Goal: Transaction & Acquisition: Purchase product/service

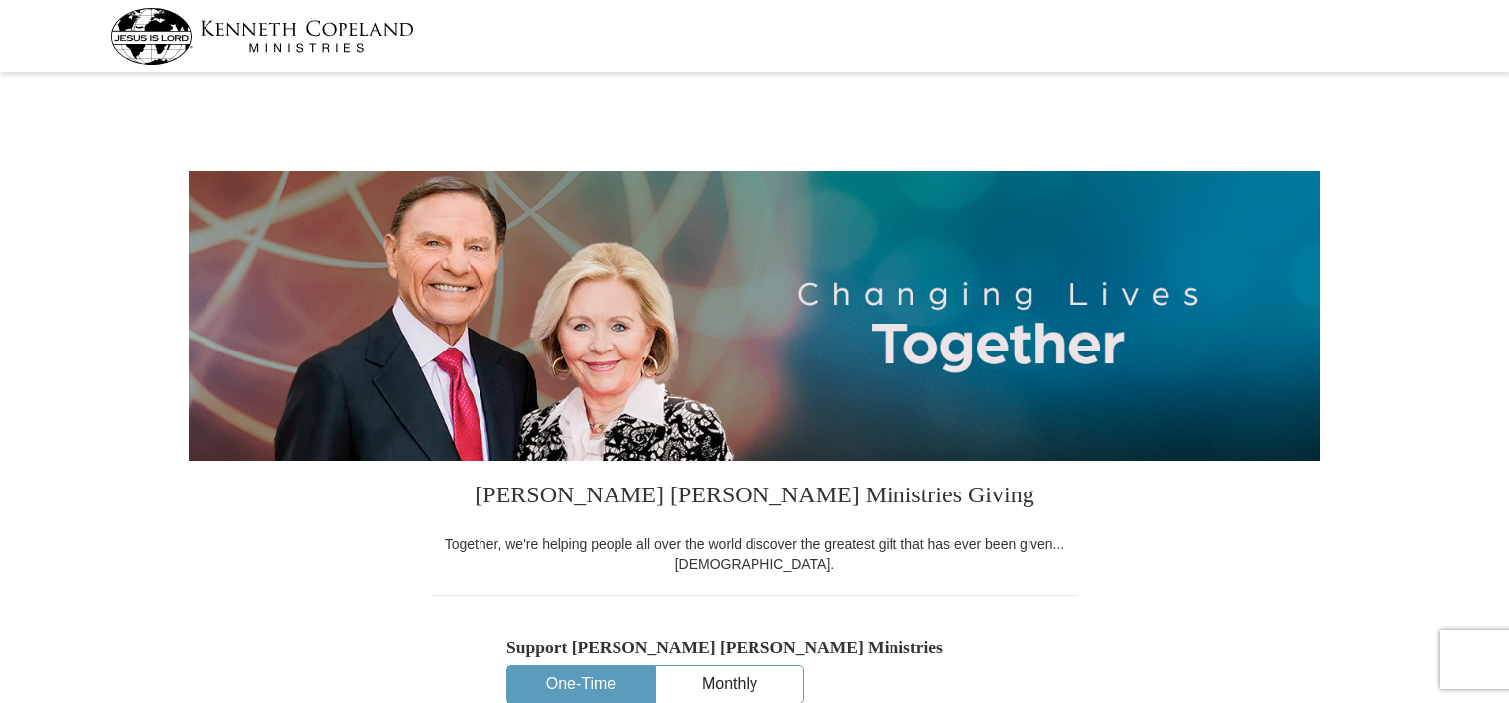
select select "NY"
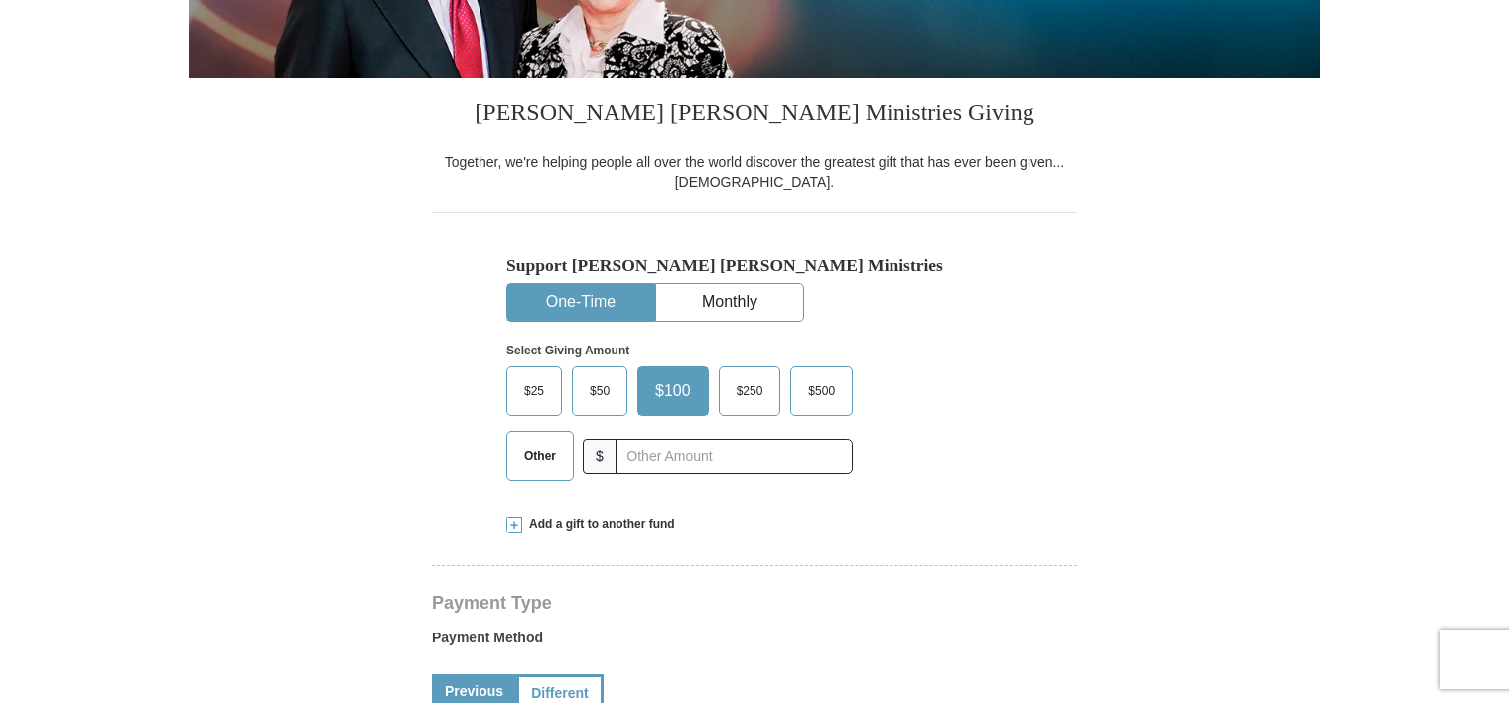
scroll to position [358, 0]
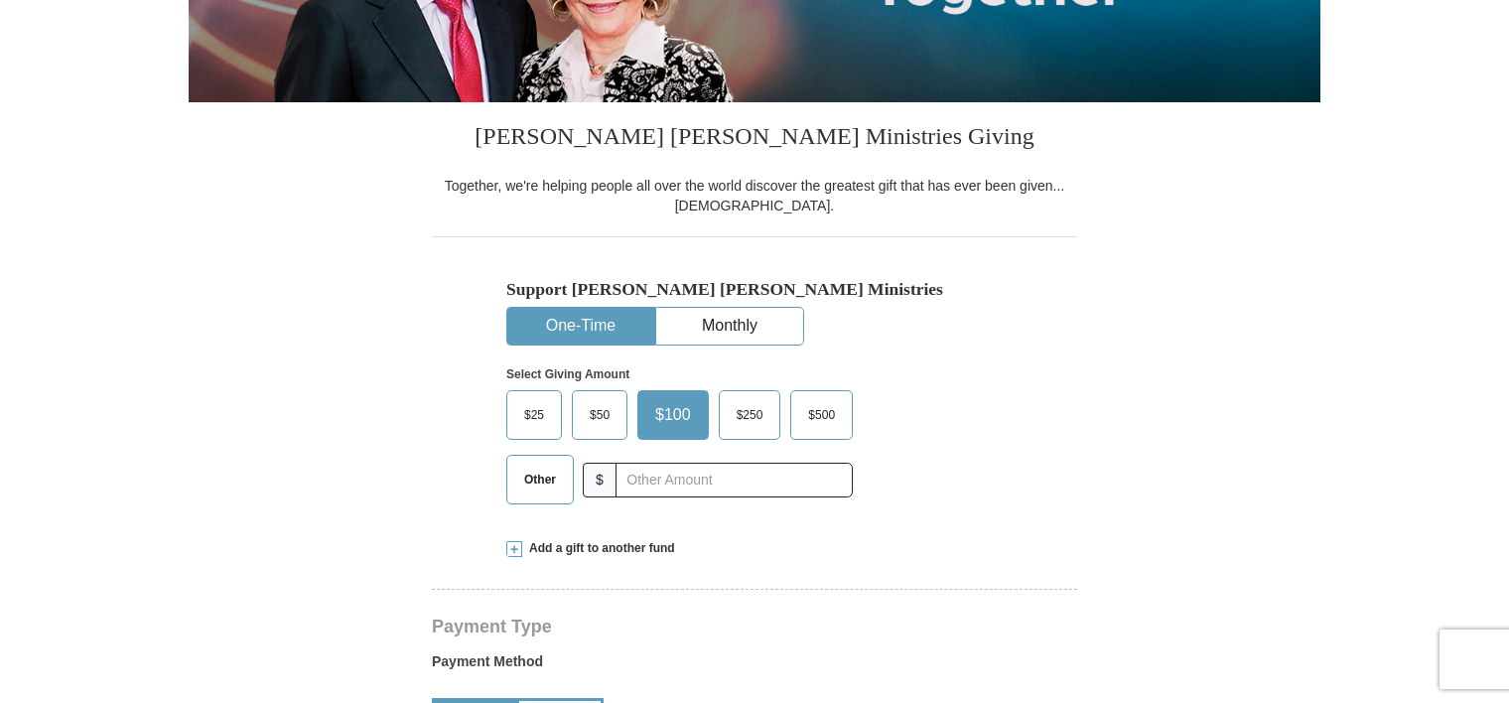
click at [544, 481] on span "Other" at bounding box center [540, 480] width 52 height 30
click at [0, 0] on input "Other" at bounding box center [0, 0] width 0 height 0
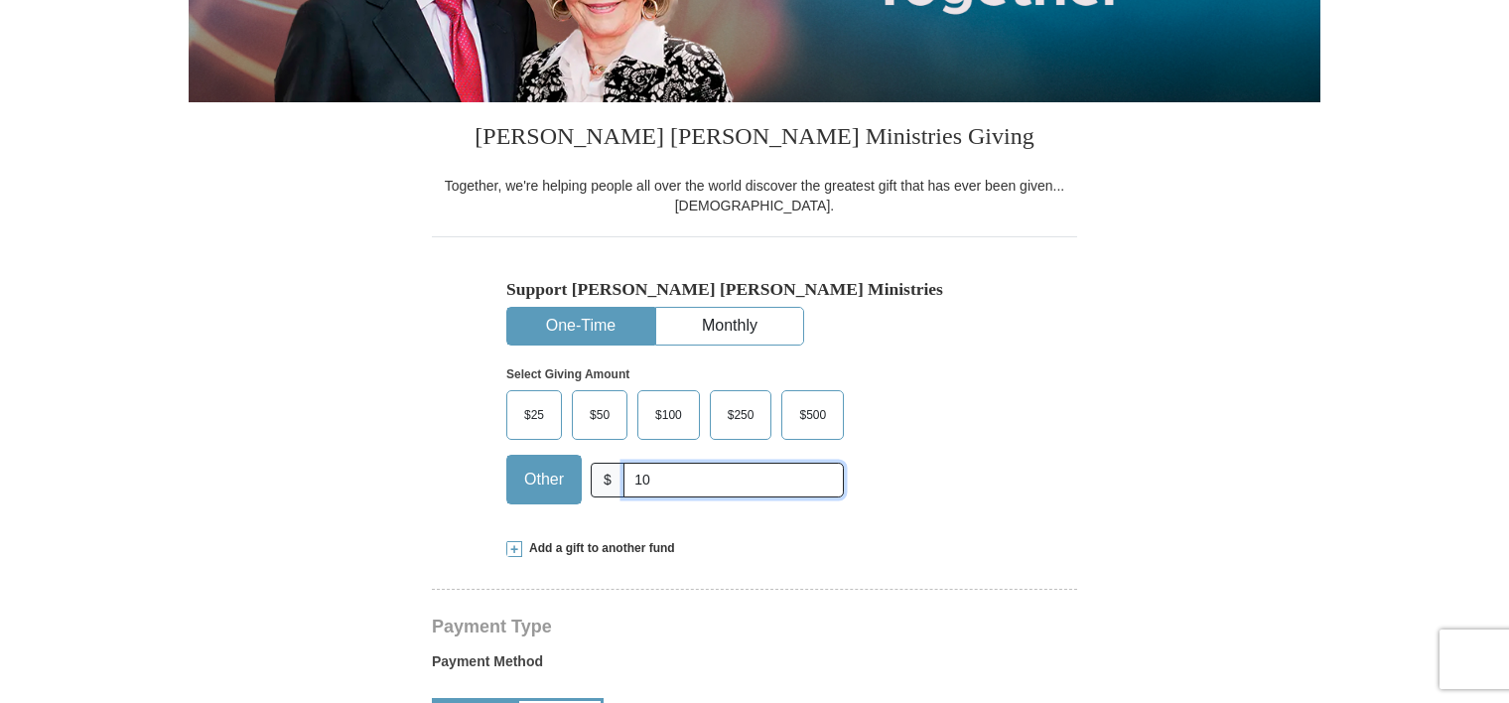
type input "1"
click at [512, 547] on span at bounding box center [514, 549] width 16 height 16
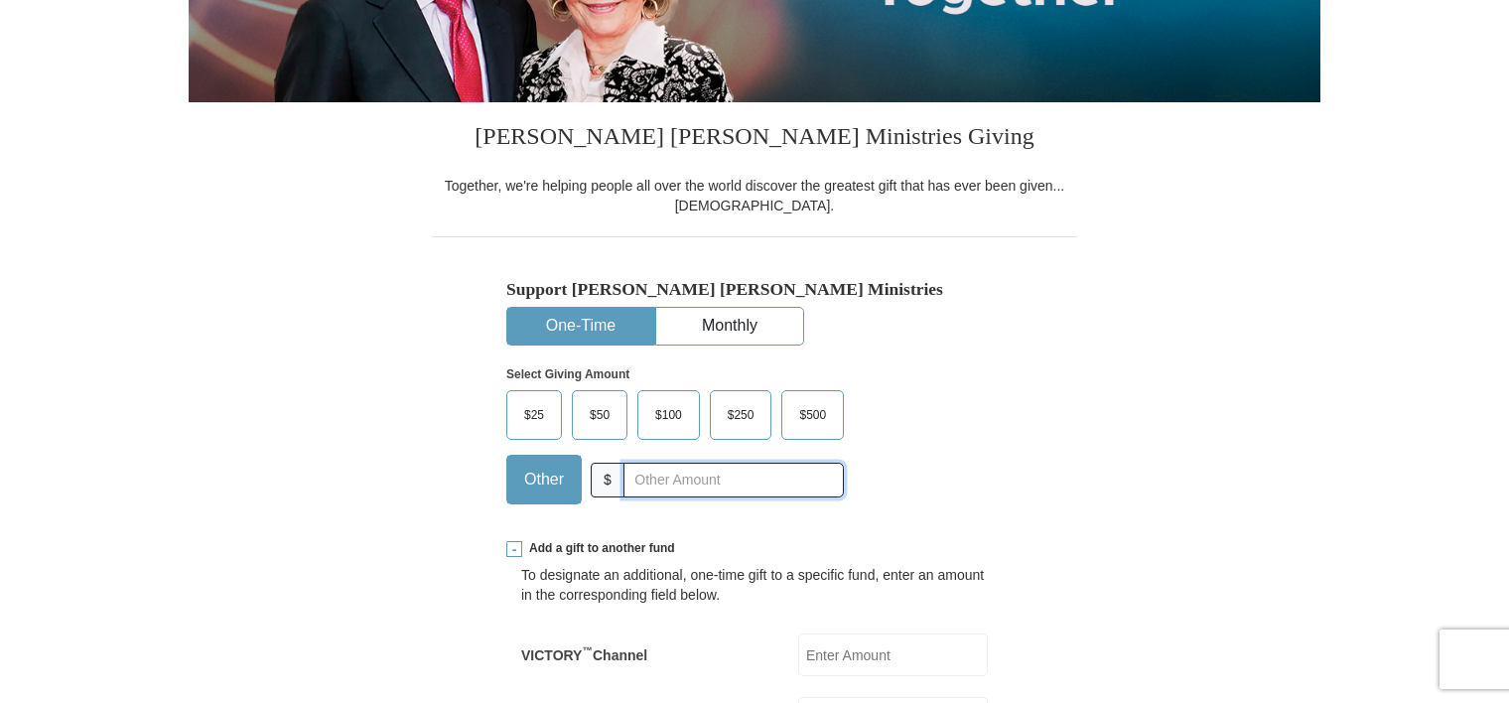
click at [626, 477] on input "text" at bounding box center [734, 480] width 220 height 35
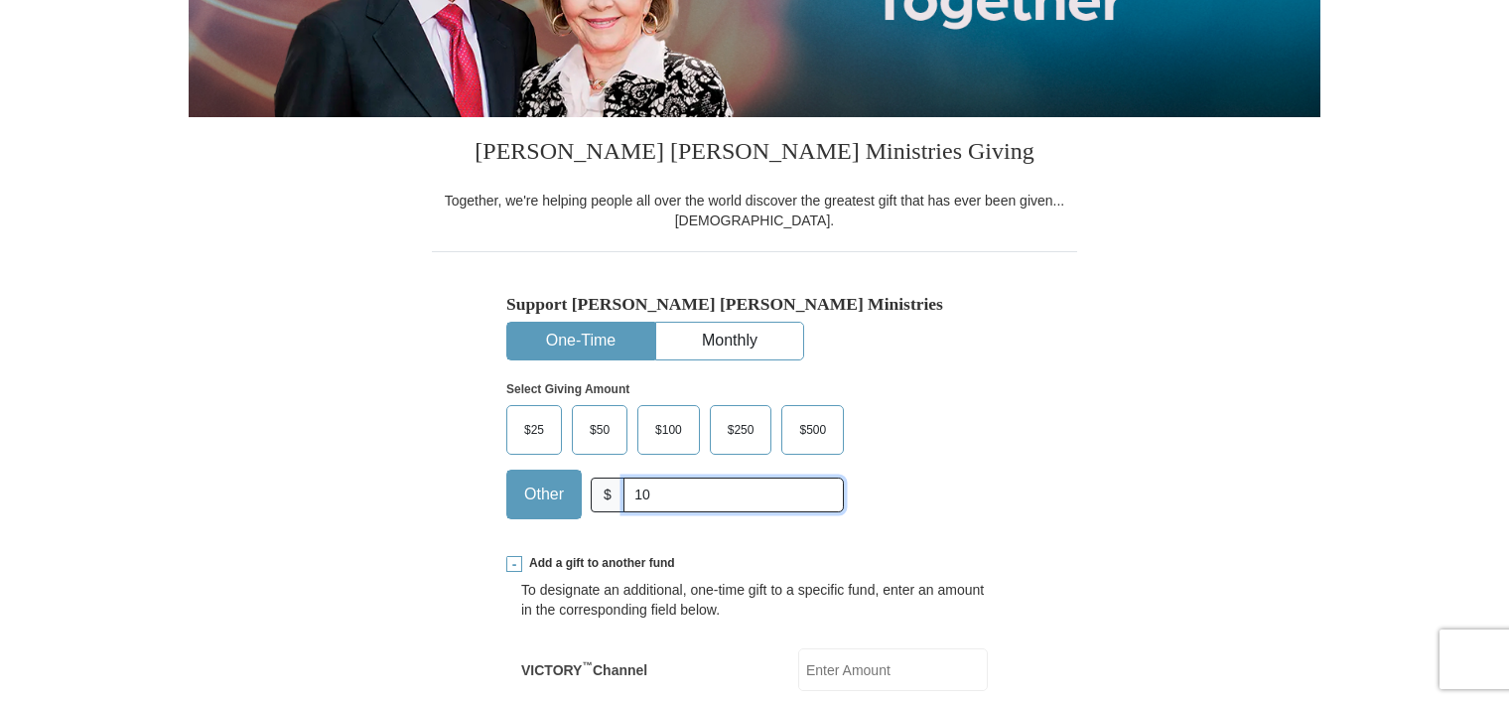
scroll to position [292, 0]
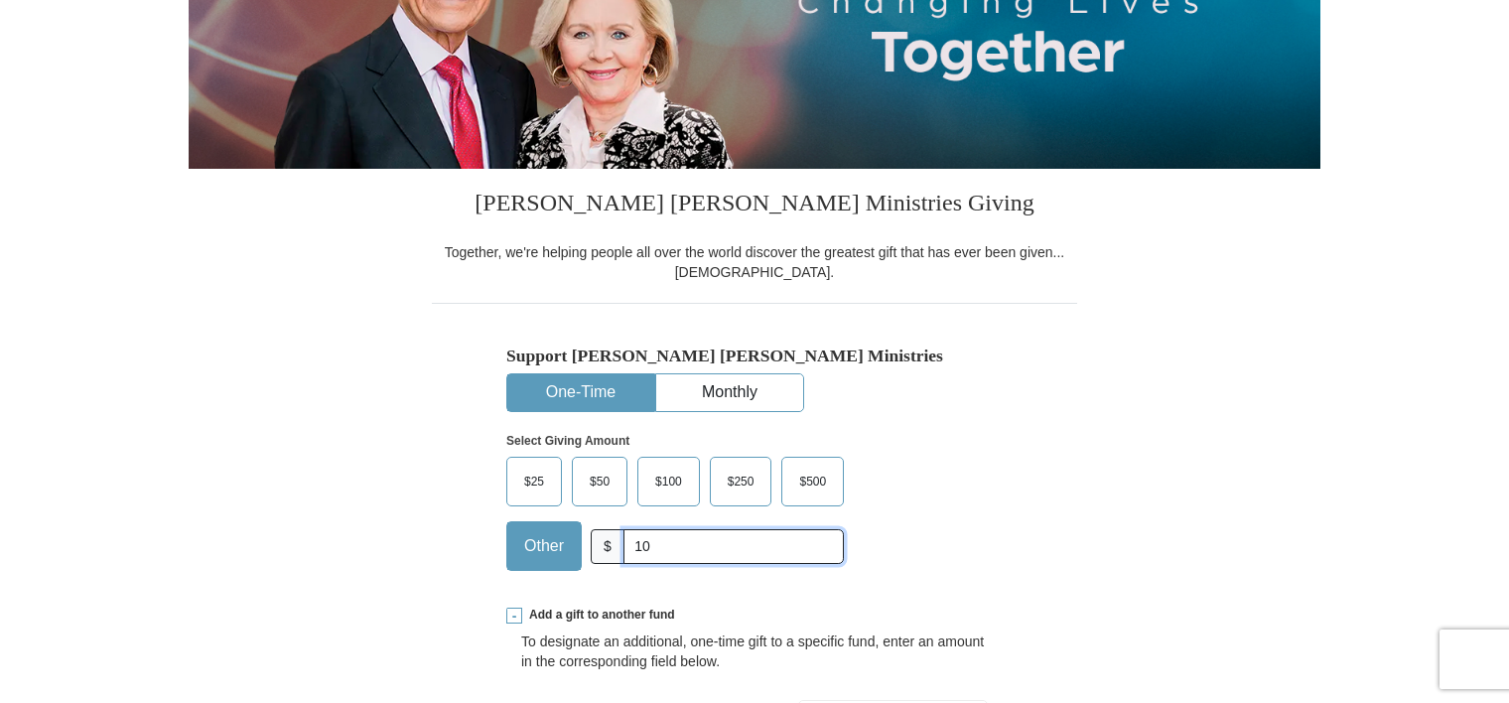
type input "1"
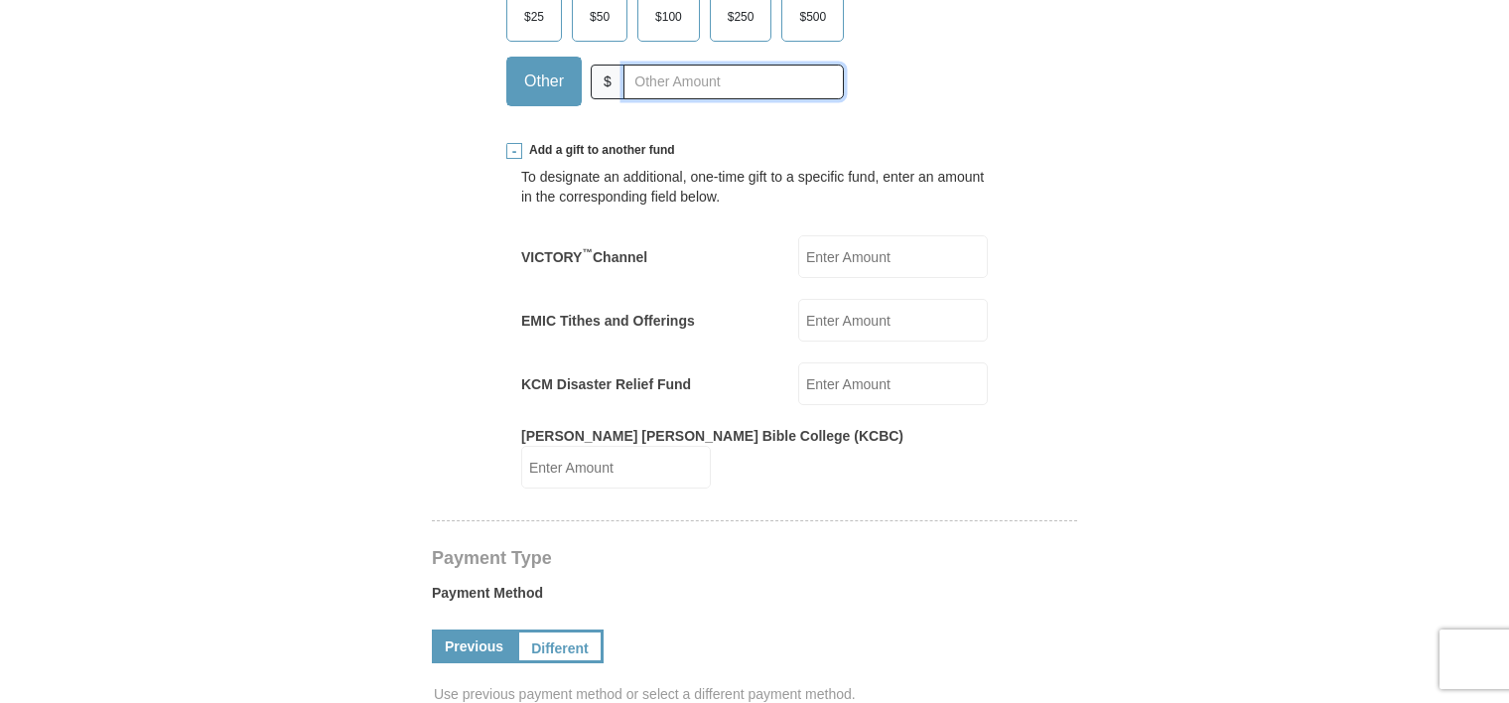
scroll to position [752, 0]
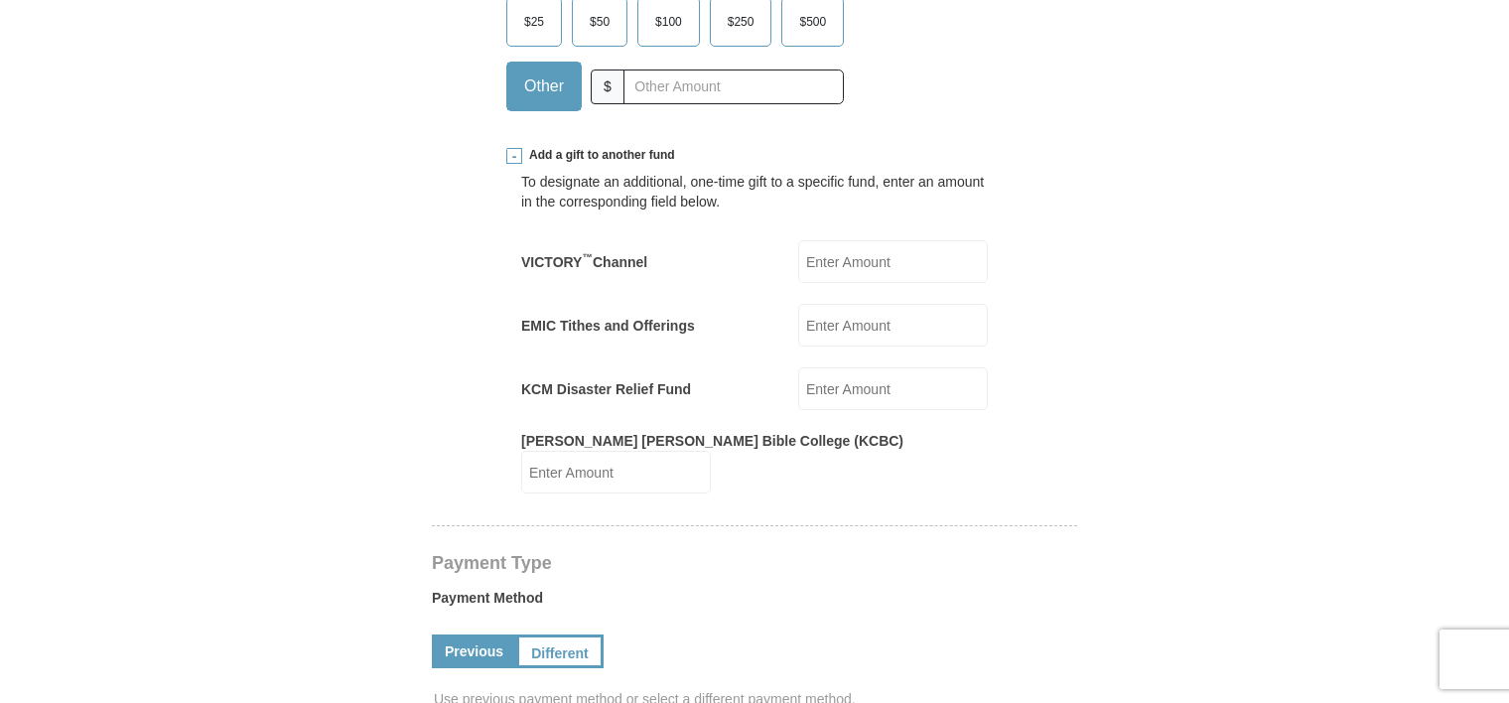
click at [816, 324] on input "EMIC Tithes and Offerings" at bounding box center [893, 325] width 190 height 43
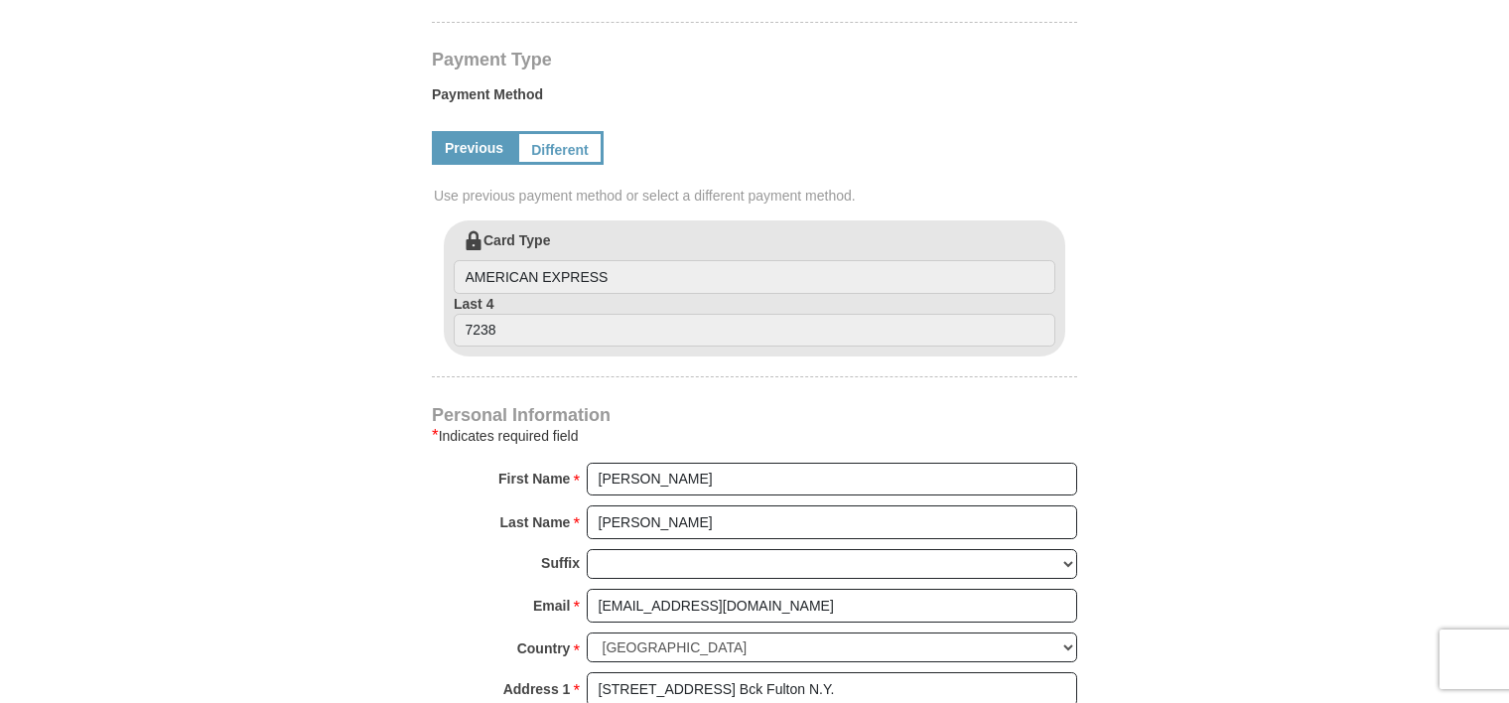
scroll to position [1160, 0]
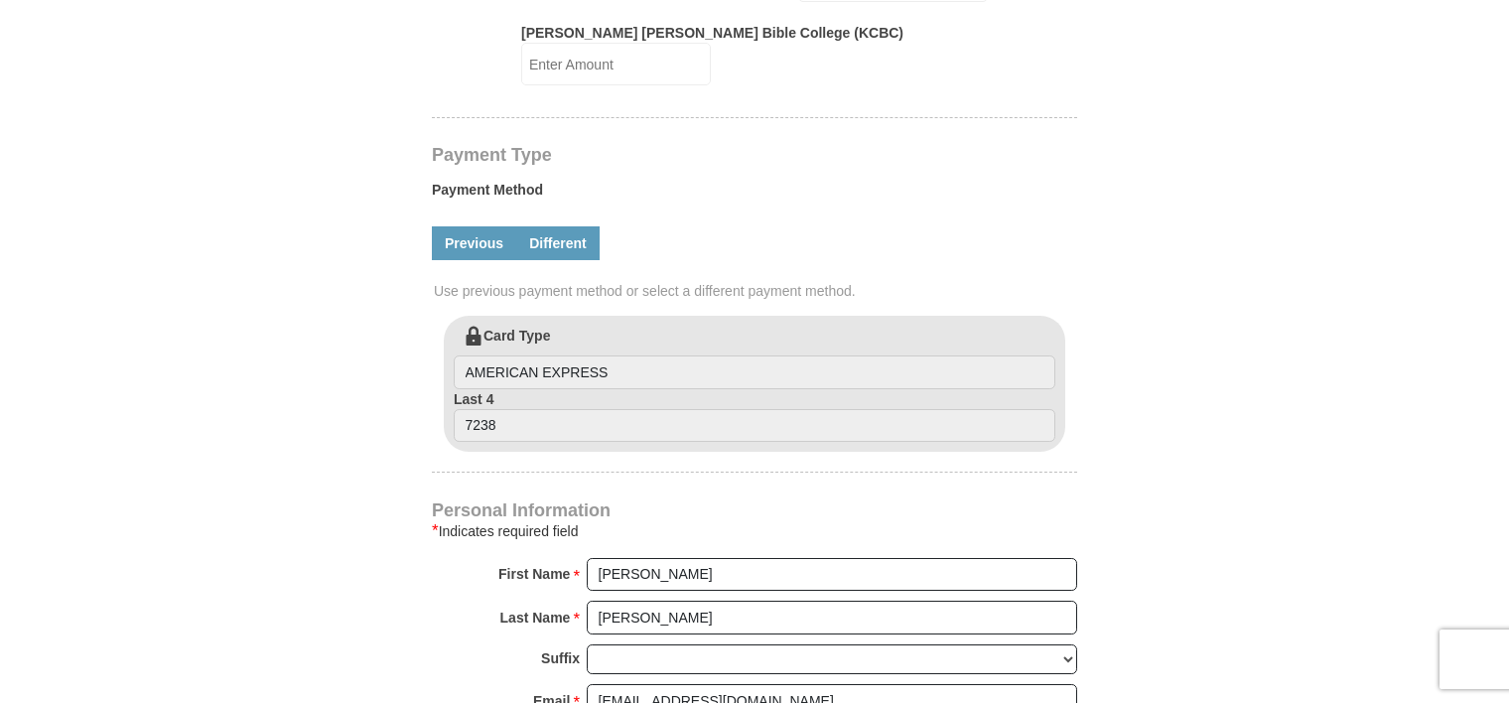
type input "10.00"
click at [526, 226] on link "Different" at bounding box center [557, 243] width 83 height 34
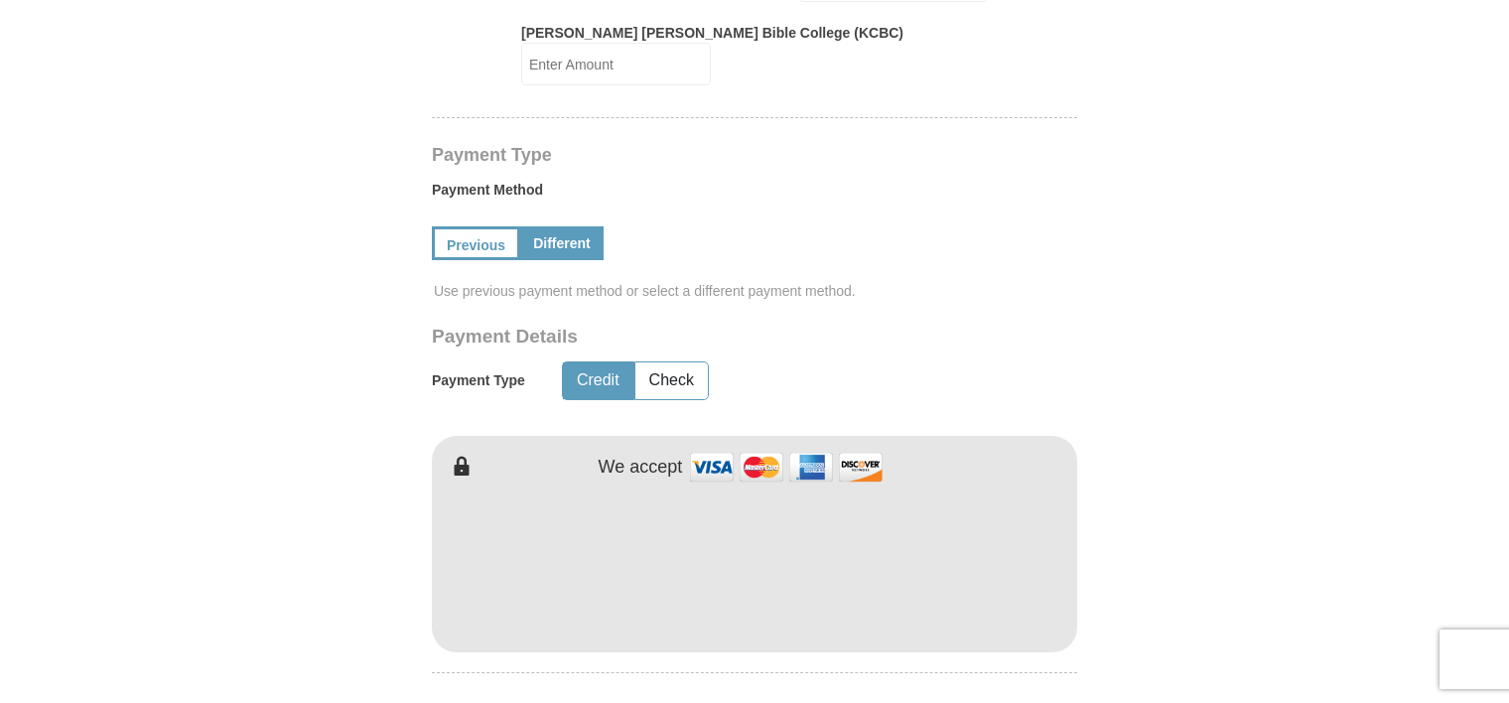
click at [599, 362] on button "Credit" at bounding box center [598, 380] width 70 height 37
click at [754, 446] on img at bounding box center [786, 467] width 199 height 43
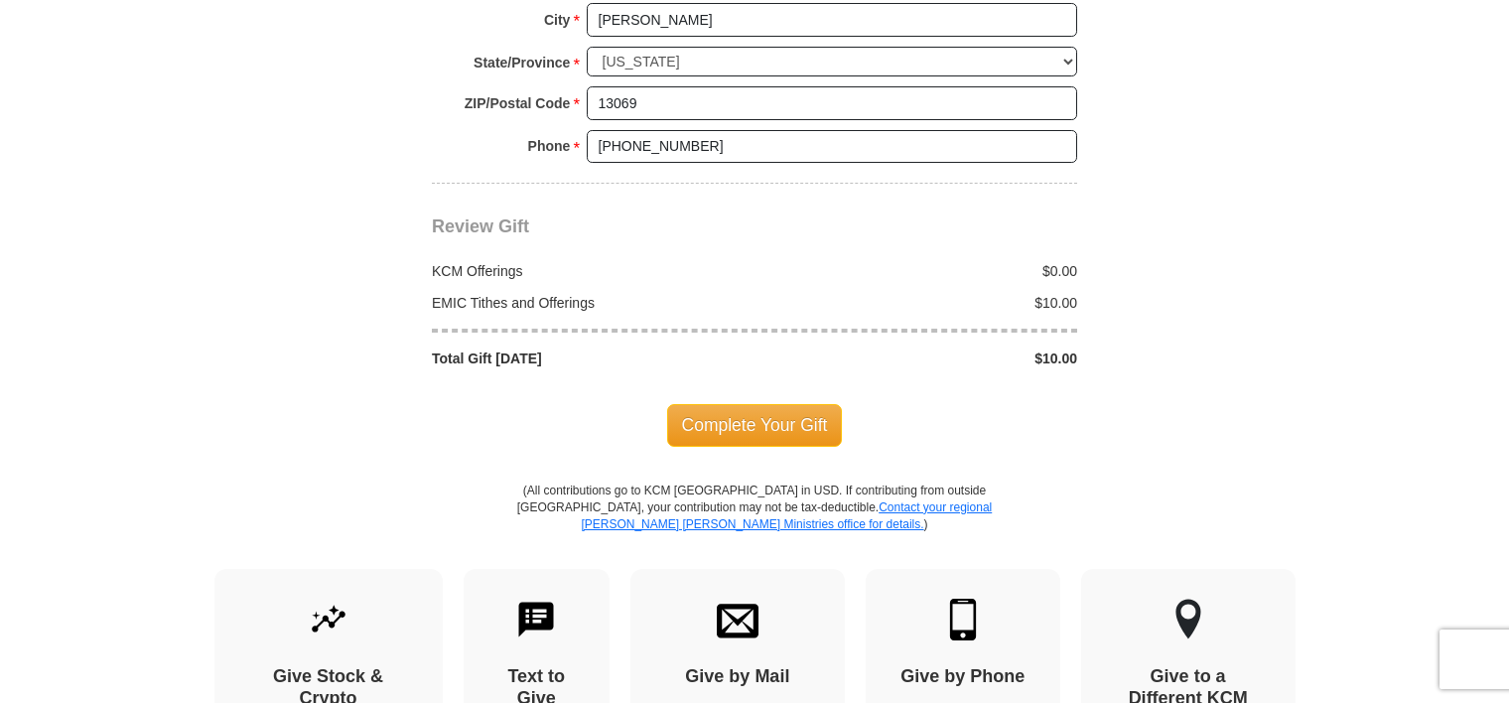
scroll to position [2275, 0]
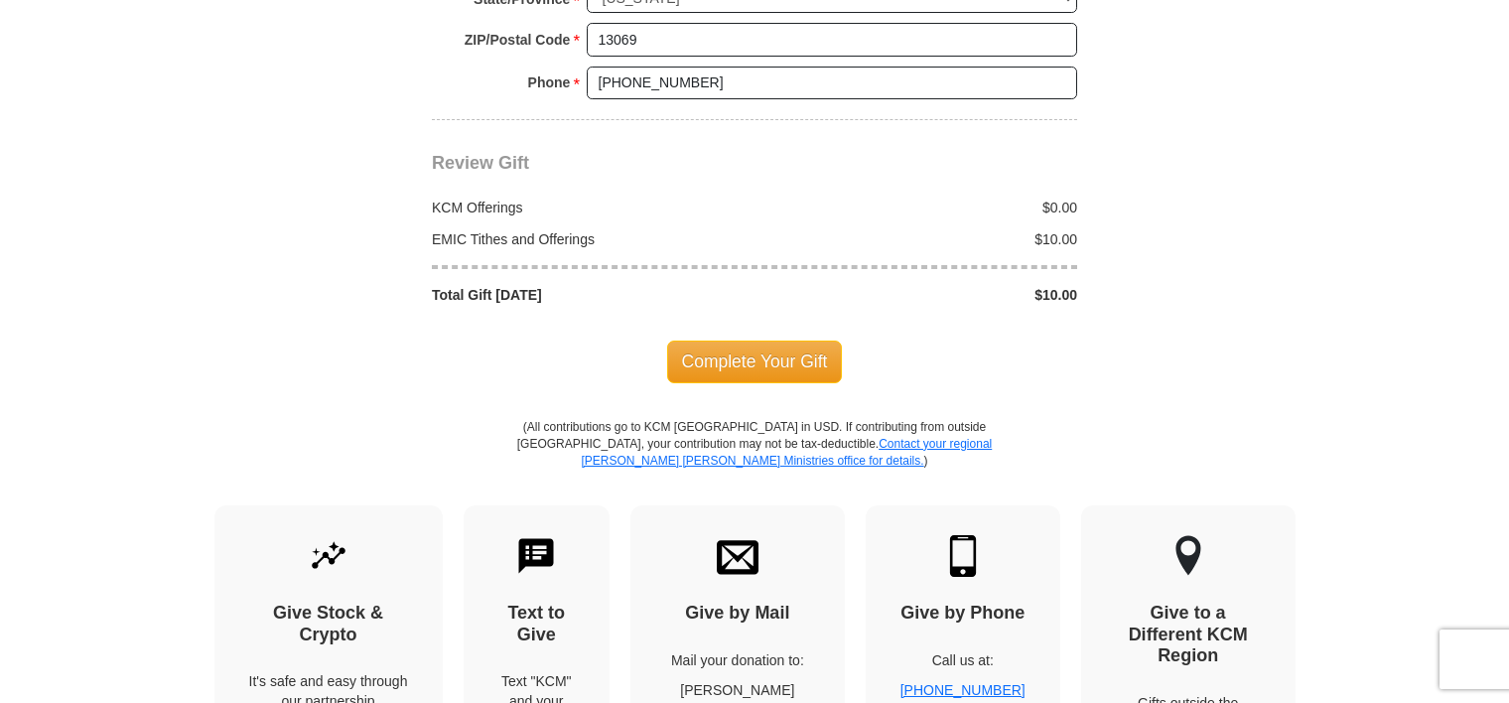
click at [712, 341] on span "Complete Your Gift" at bounding box center [755, 362] width 176 height 42
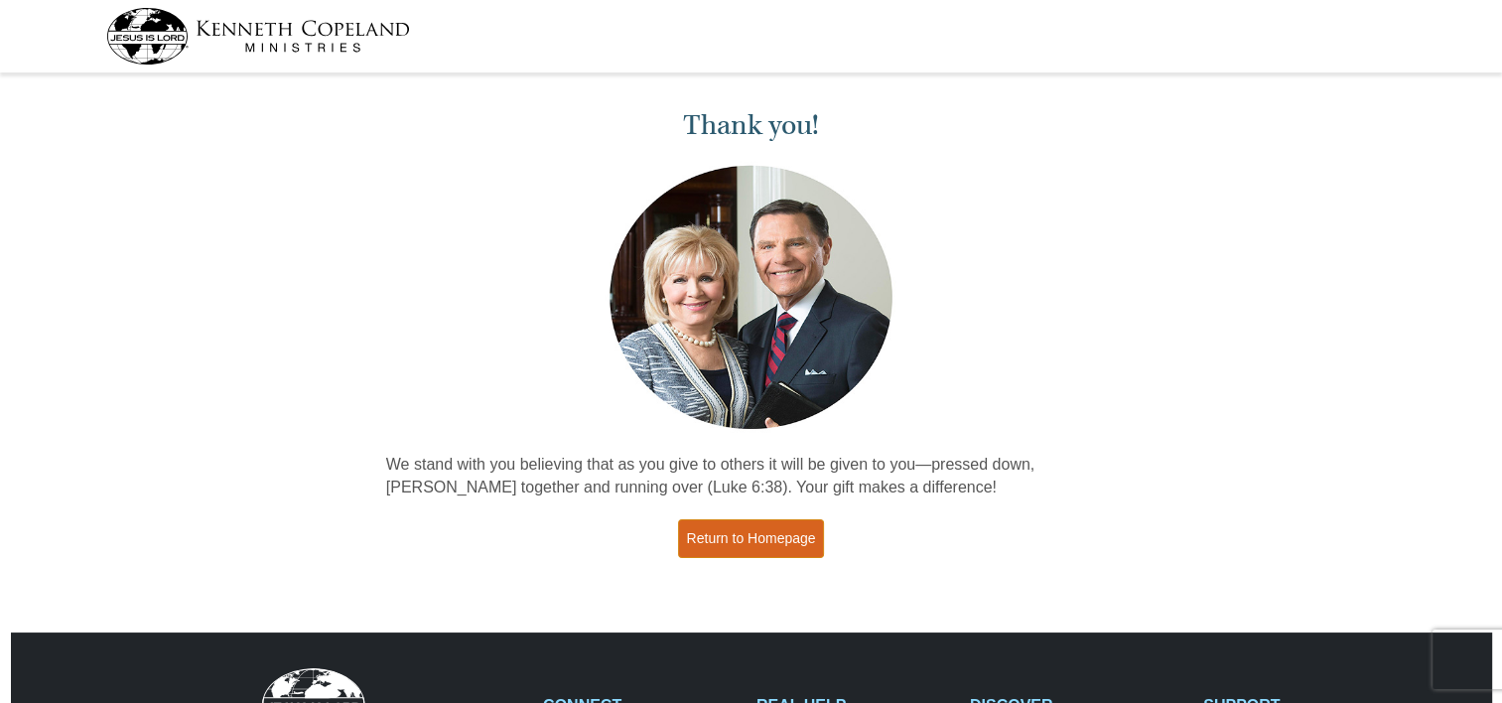
click at [784, 535] on link "Return to Homepage" at bounding box center [751, 538] width 147 height 39
